Goal: Contribute content

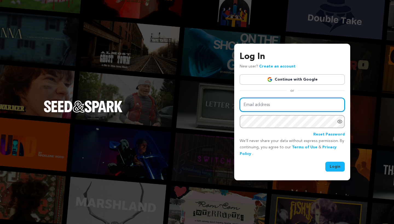
type input "mike@seedandspark.com"
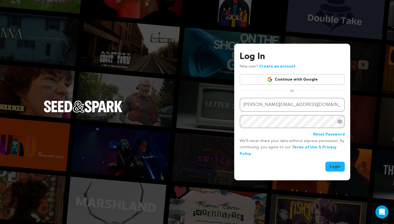
click at [329, 167] on button "Login" at bounding box center [334, 167] width 19 height 10
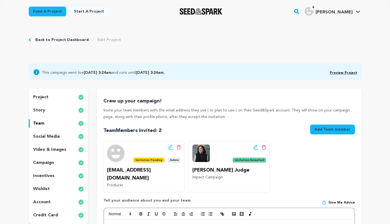
click at [342, 72] on link "Preview Project" at bounding box center [343, 72] width 27 height 3
click at [56, 177] on div "incentives" at bounding box center [59, 176] width 60 height 9
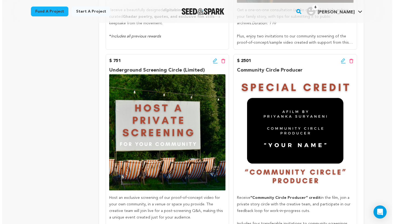
scroll to position [630, 0]
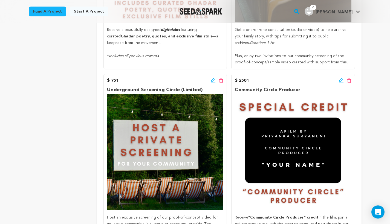
click at [339, 78] on icon at bounding box center [341, 80] width 5 height 5
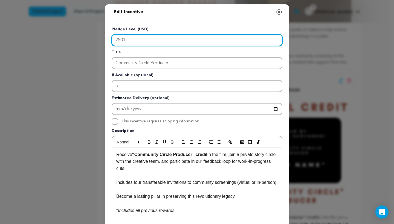
drag, startPoint x: 120, startPoint y: 41, endPoint x: 109, endPoint y: 41, distance: 10.7
click at [109, 41] on div "Pledge Level (USD) 2501 Title Community Circle Producer # Available (optional) …" at bounding box center [197, 170] width 184 height 300
type input "1111"
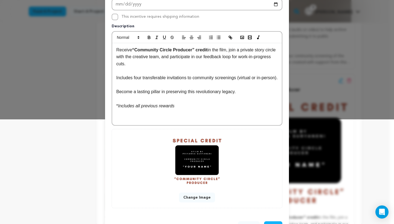
scroll to position [113, 0]
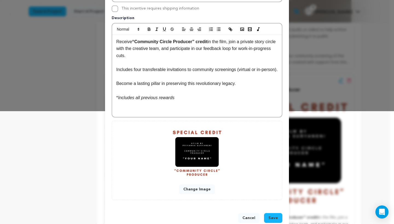
click at [275, 218] on span "Save" at bounding box center [273, 218] width 10 height 5
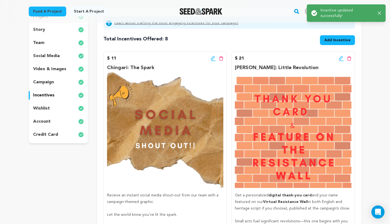
scroll to position [0, 0]
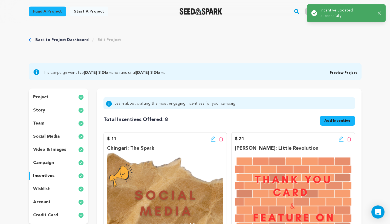
click at [340, 74] on link "Preview Project" at bounding box center [343, 72] width 27 height 3
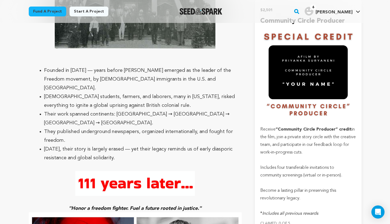
scroll to position [1931, 0]
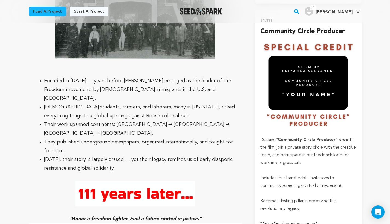
scroll to position [1880, 0]
